Goal: Information Seeking & Learning: Find specific fact

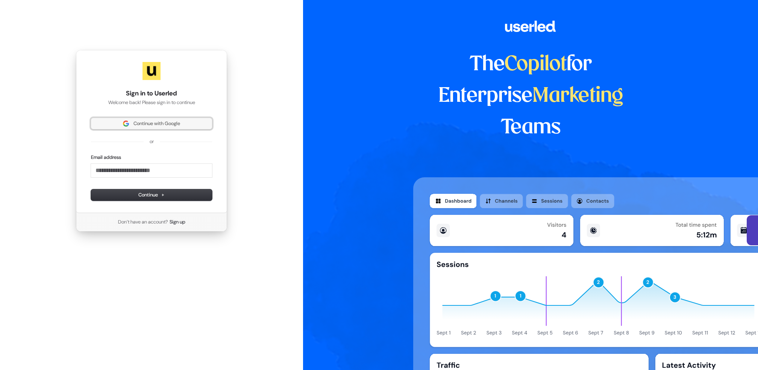
click at [156, 127] on button "Continue with Google" at bounding box center [151, 123] width 121 height 11
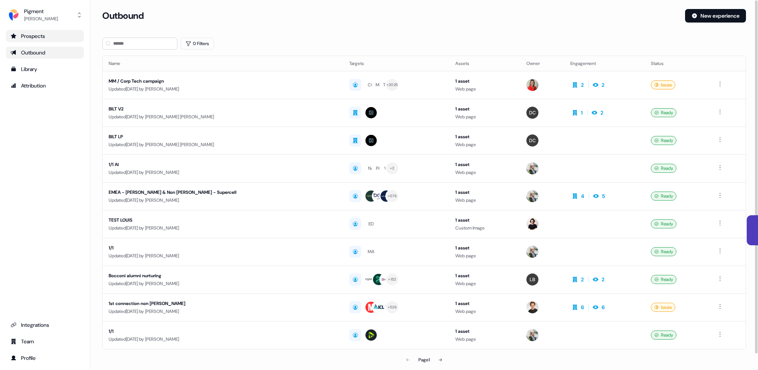
click at [53, 40] on link "Prospects" at bounding box center [45, 36] width 78 height 12
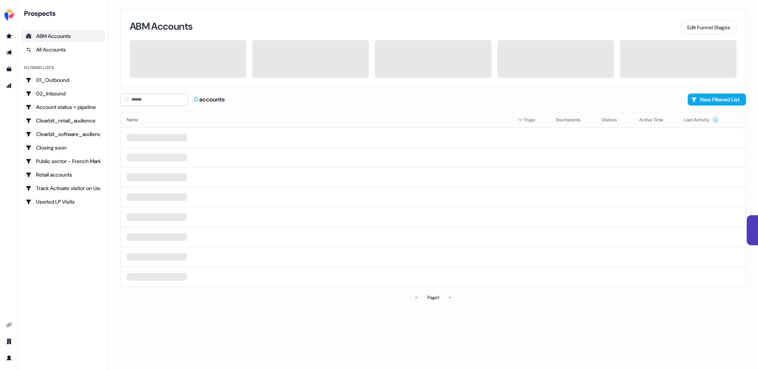
click at [49, 40] on link "ABM Accounts" at bounding box center [63, 36] width 84 height 12
click at [144, 98] on input at bounding box center [154, 99] width 68 height 13
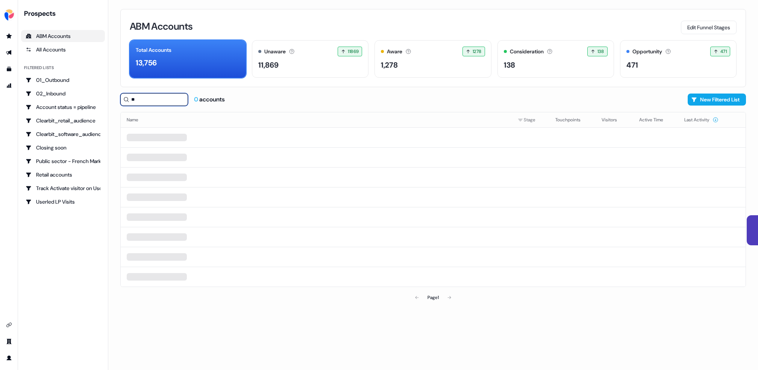
type input "*"
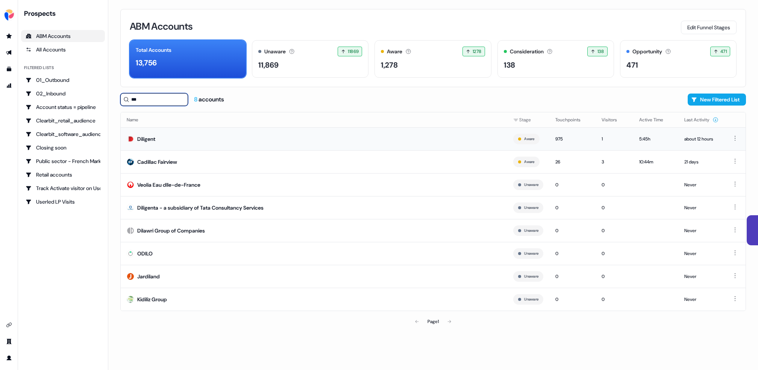
type input "***"
click at [146, 139] on div "Diligent" at bounding box center [146, 139] width 18 height 8
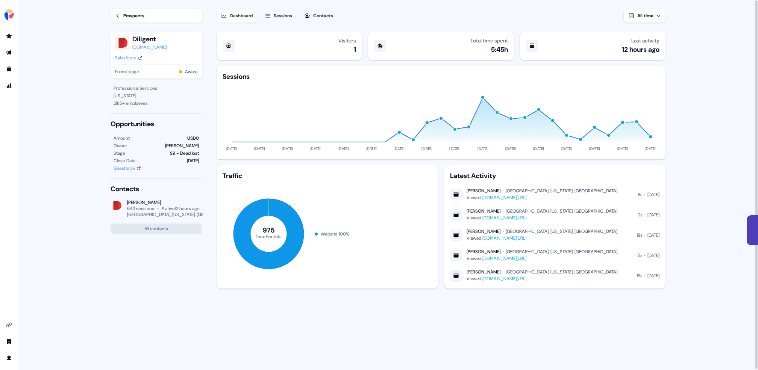
click at [515, 197] on link "[DOMAIN_NAME][URL]" at bounding box center [504, 198] width 44 height 6
